Goal: Transaction & Acquisition: Purchase product/service

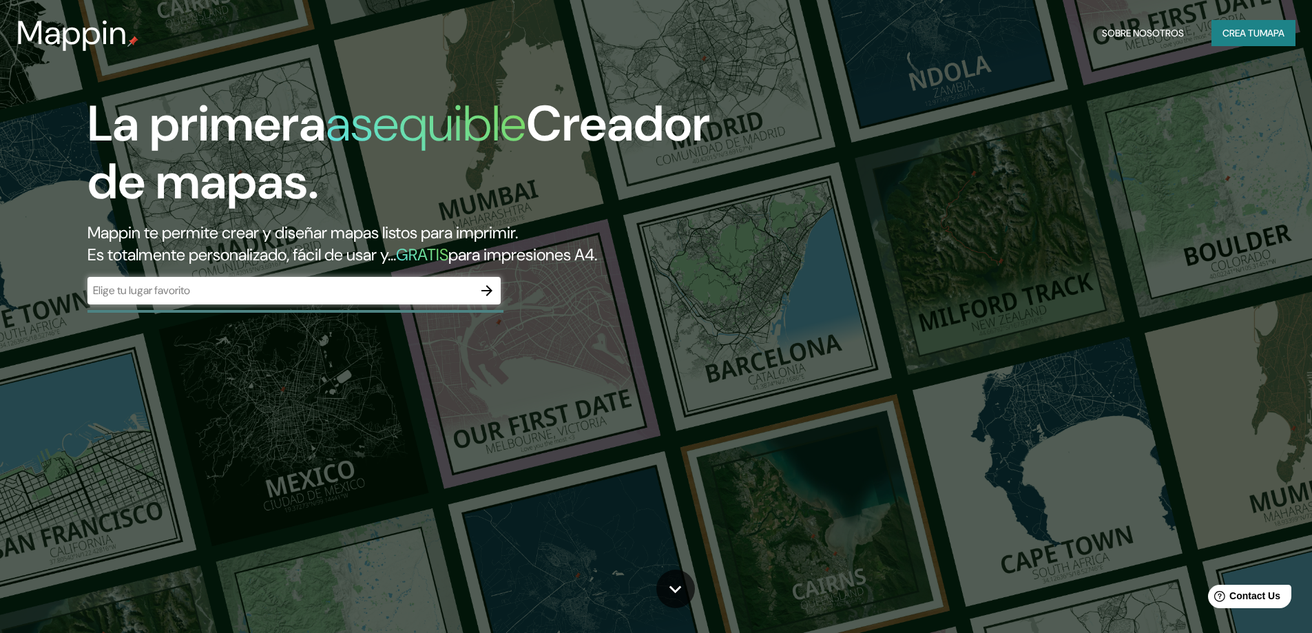
click at [271, 300] on div "​" at bounding box center [293, 291] width 413 height 28
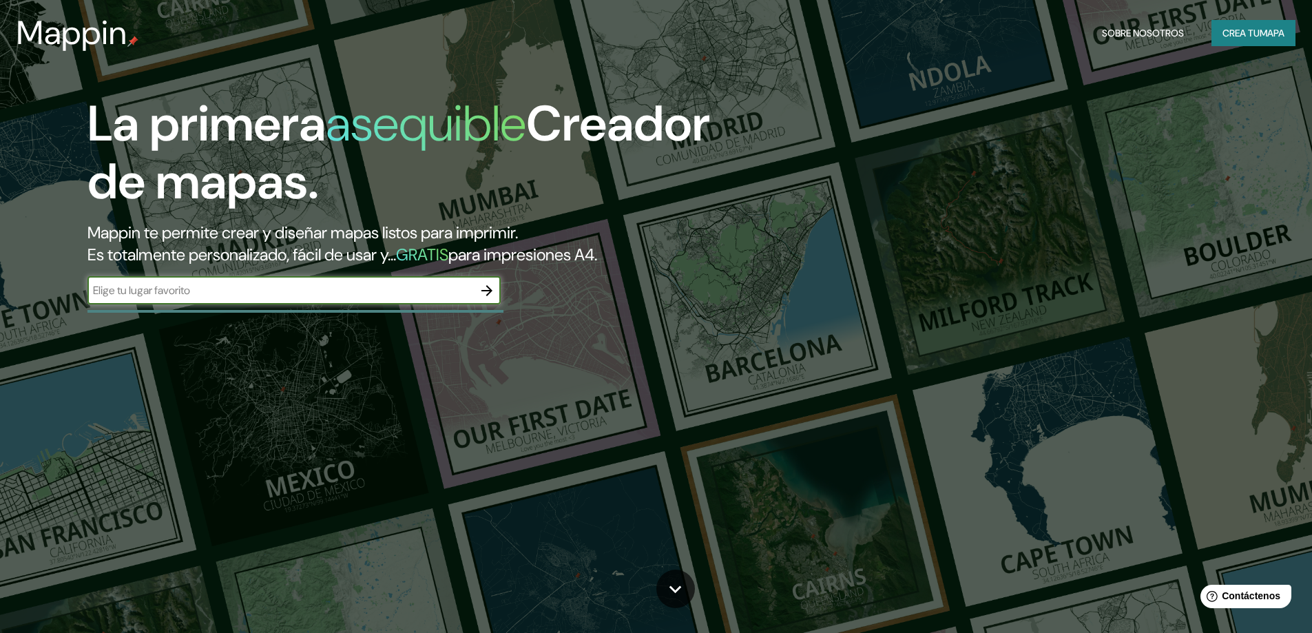
click at [136, 288] on input "text" at bounding box center [280, 290] width 386 height 16
type input "viviendas nemasus"
click at [487, 295] on icon "button" at bounding box center [487, 290] width 17 height 17
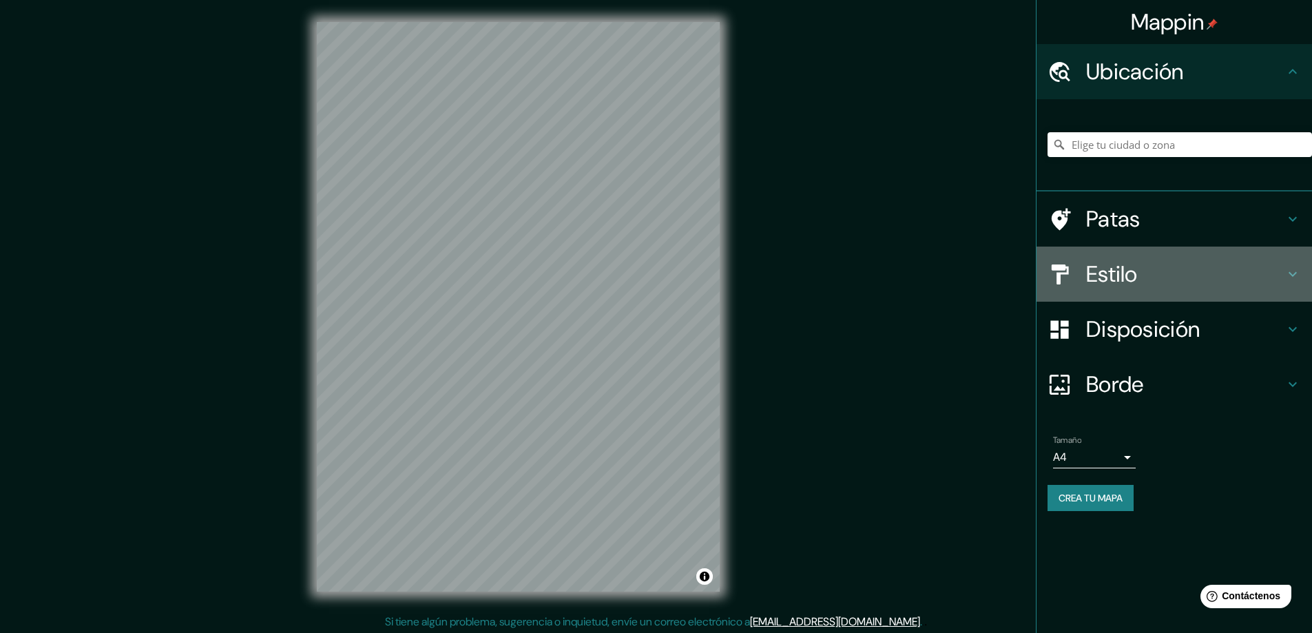
click at [1117, 282] on font "Estilo" at bounding box center [1112, 274] width 52 height 29
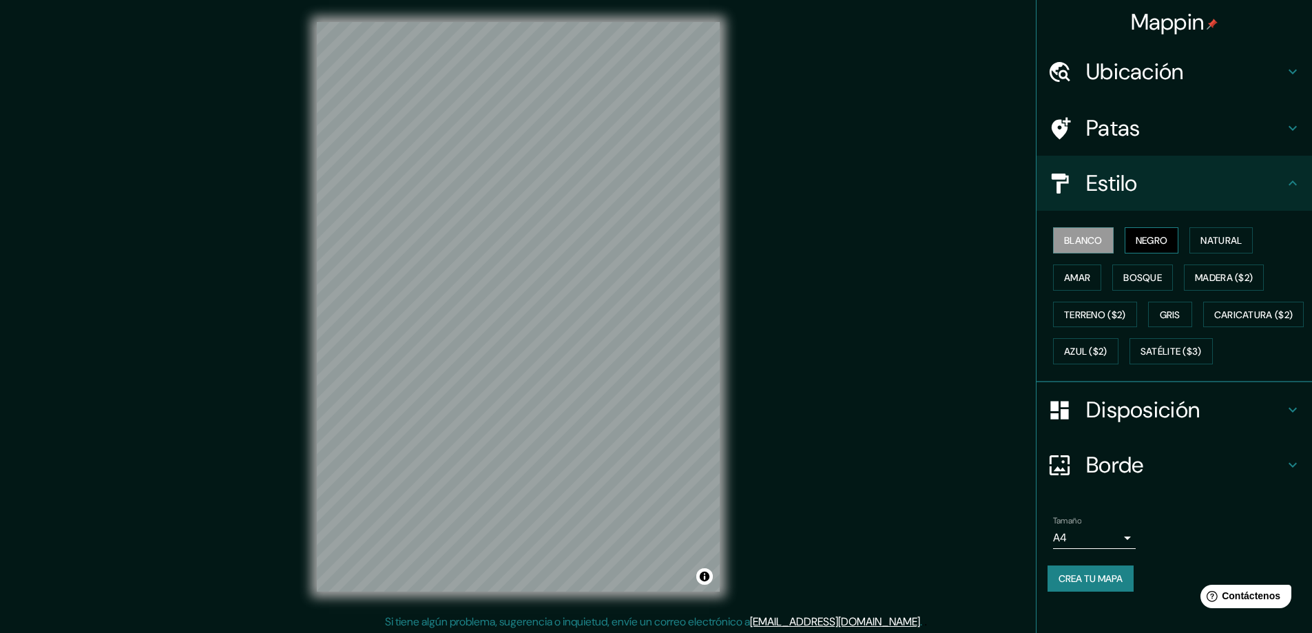
click at [1151, 242] on font "Negro" at bounding box center [1151, 240] width 32 height 12
click at [1215, 236] on font "Natural" at bounding box center [1220, 240] width 41 height 12
click at [1151, 79] on font "Ubicación" at bounding box center [1135, 71] width 98 height 29
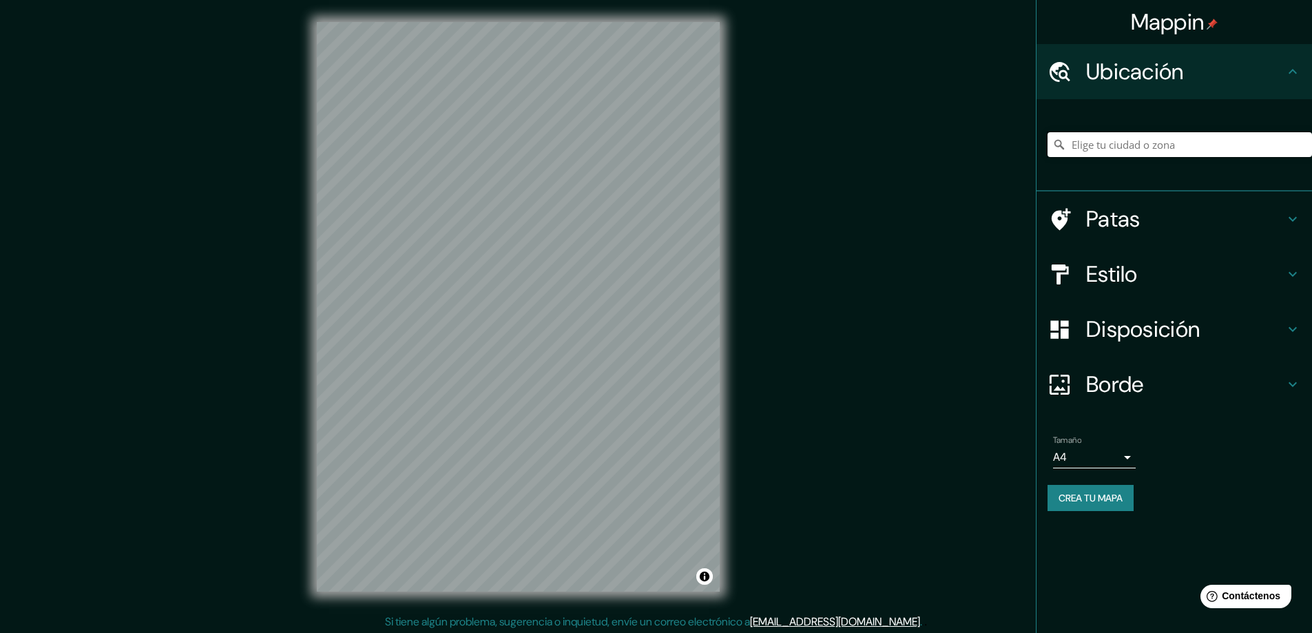
click at [1135, 138] on input "Elige tu ciudad o zona" at bounding box center [1179, 144] width 264 height 25
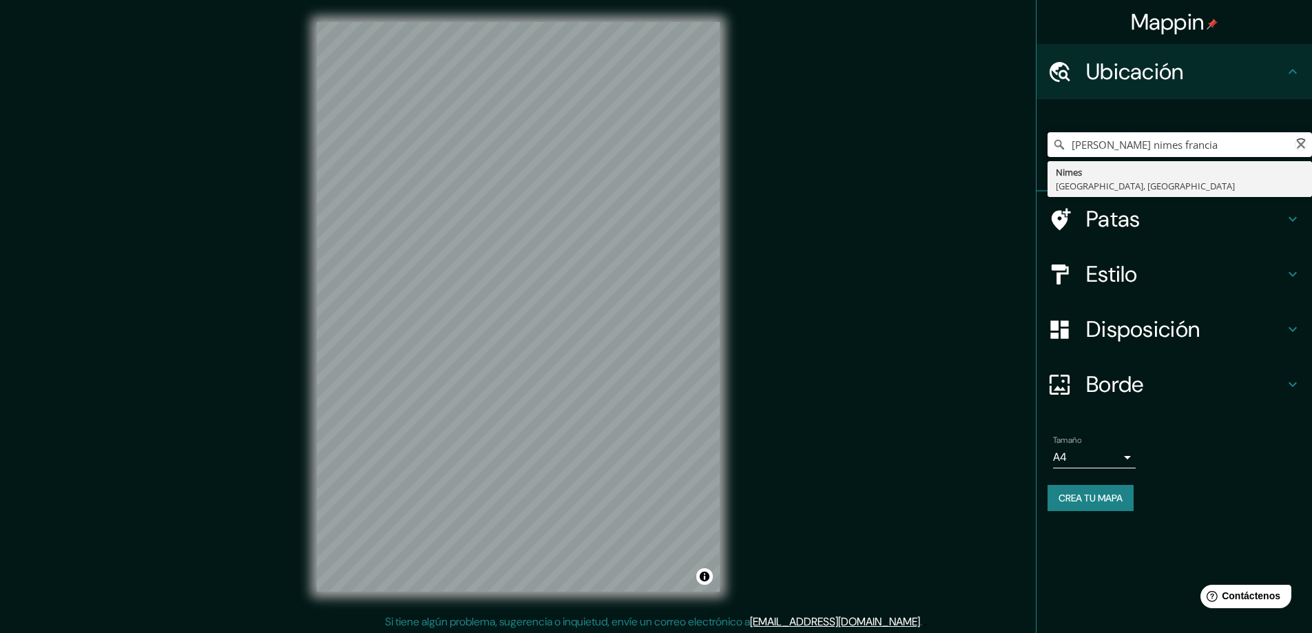
type input "Nimes, [GEOGRAPHIC_DATA], [GEOGRAPHIC_DATA]"
